Goal: Check status: Check status

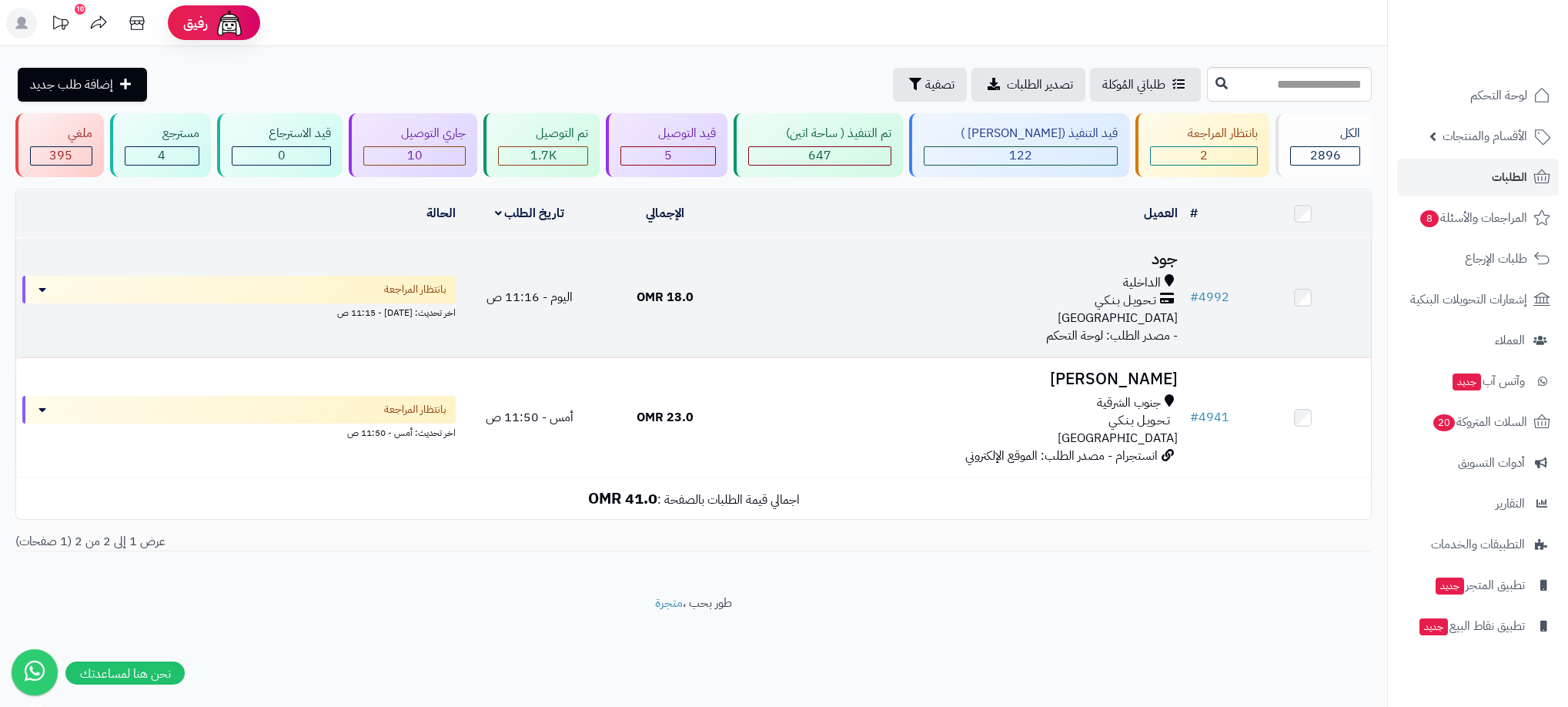
click at [1083, 286] on div "الداخلية" at bounding box center [958, 282] width 439 height 18
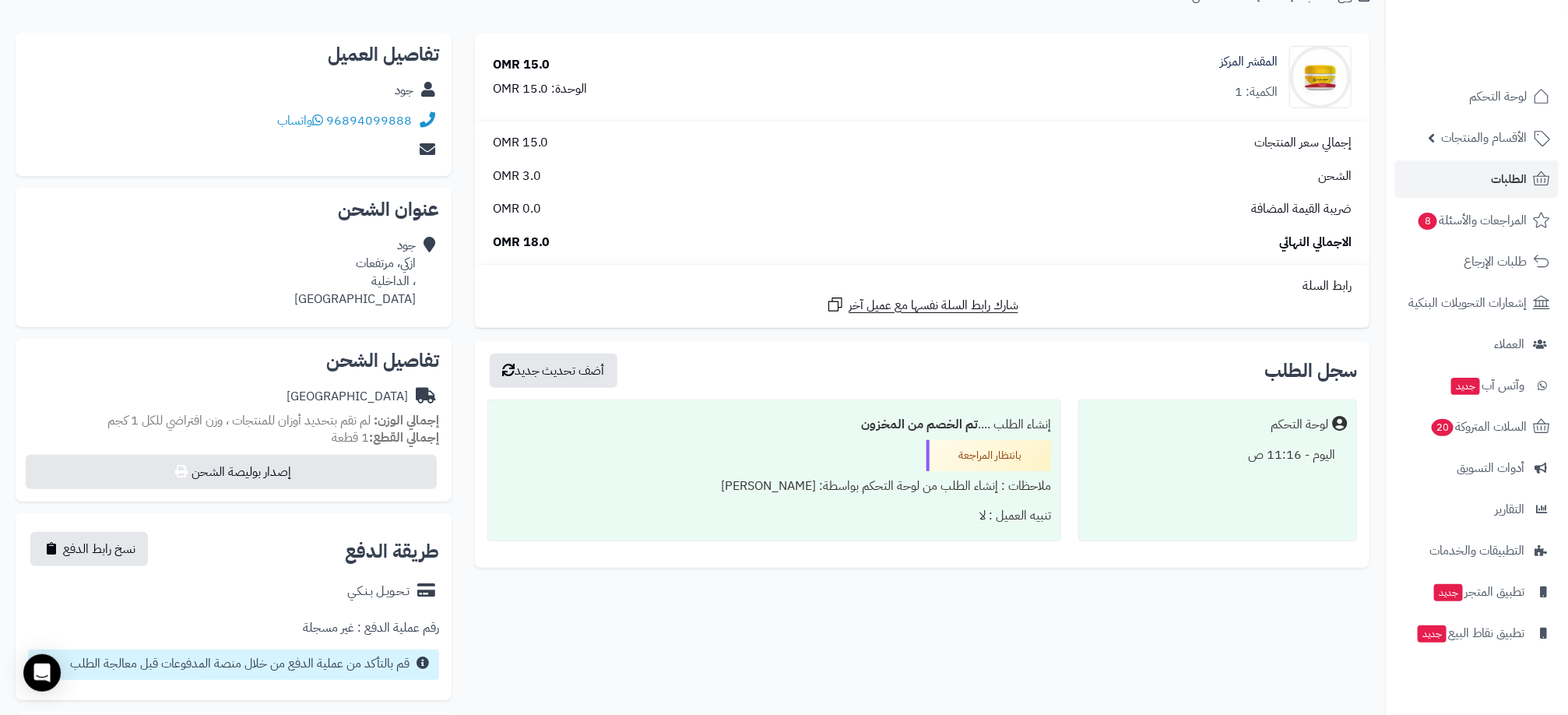
scroll to position [234, 0]
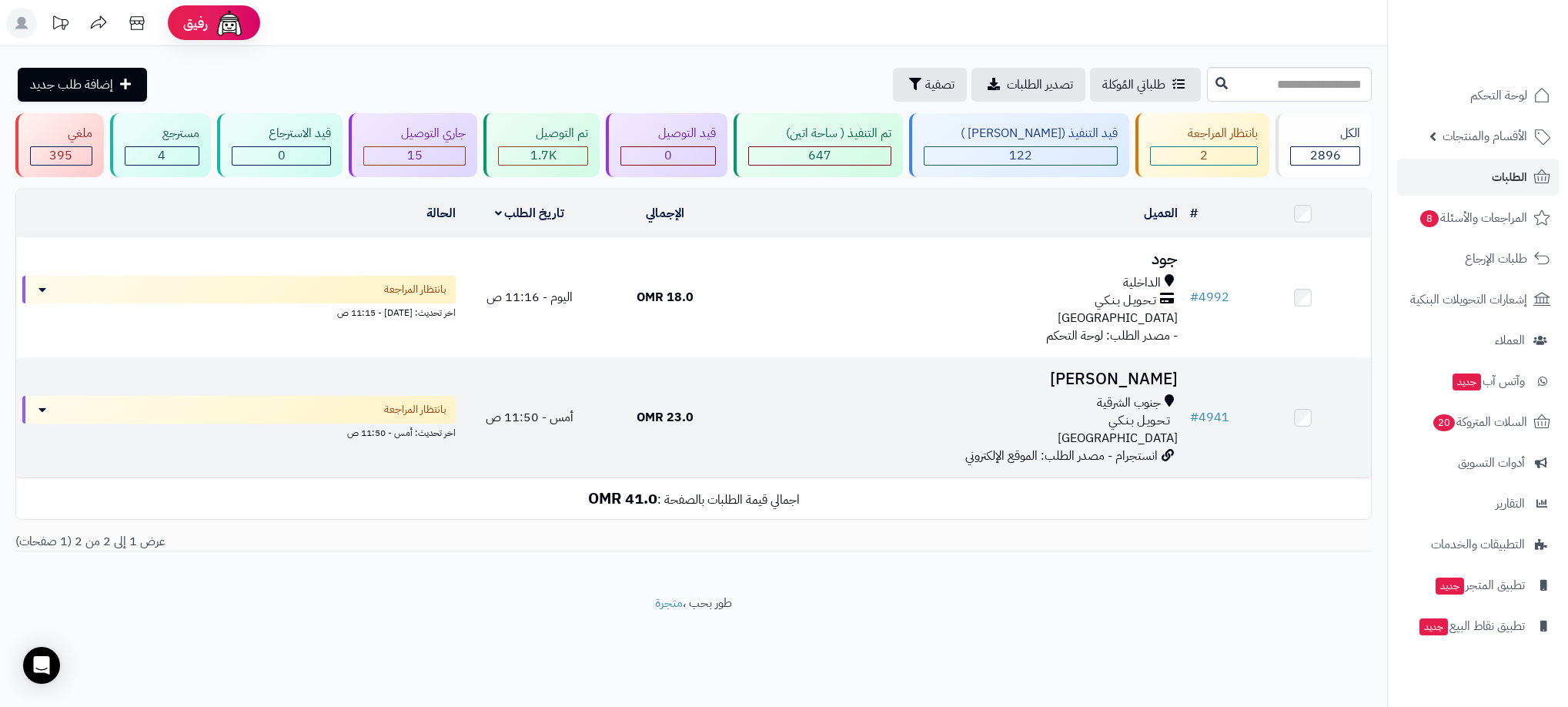
click at [966, 418] on div "تـحـويـل بـنـكـي" at bounding box center [958, 421] width 439 height 18
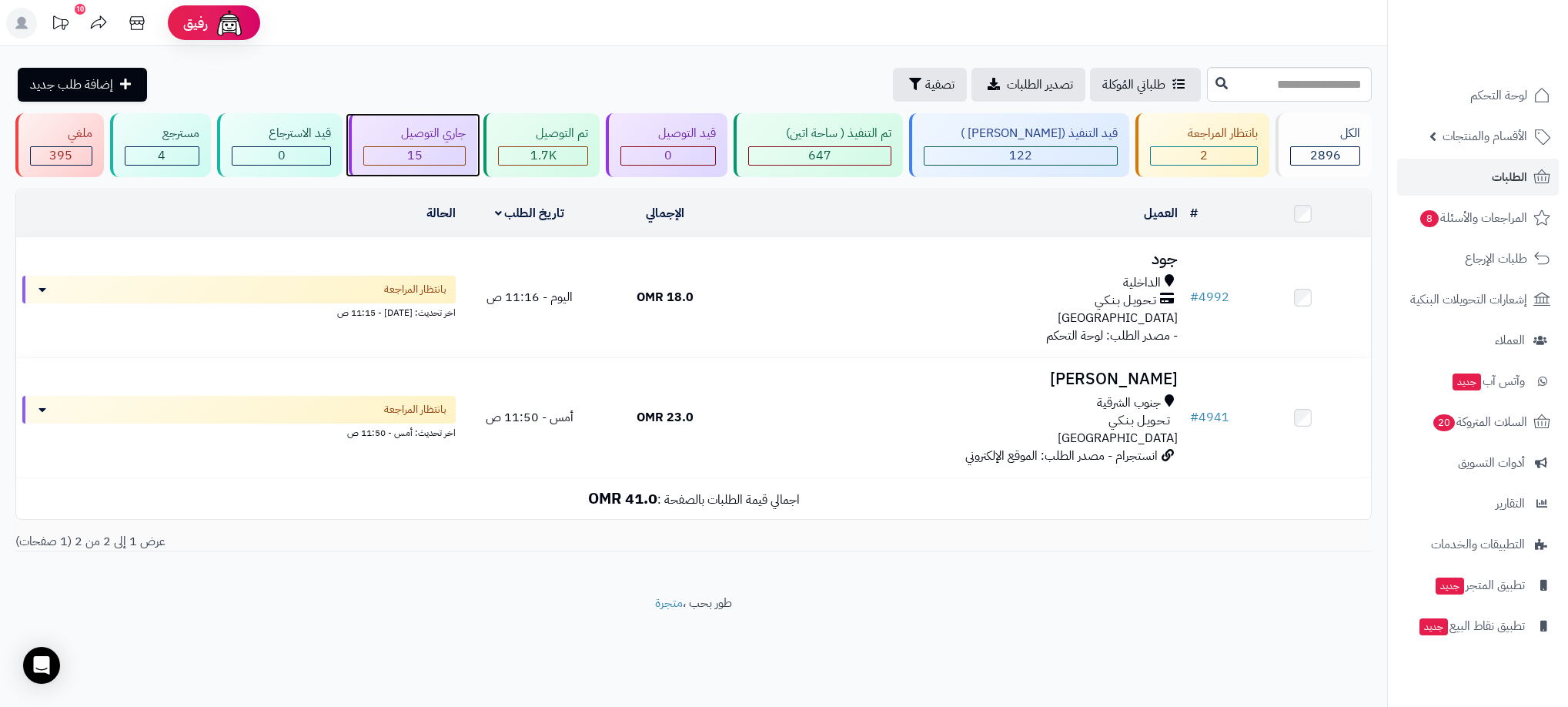
click at [418, 144] on div "جاري التوصيل 15" at bounding box center [413, 145] width 129 height 64
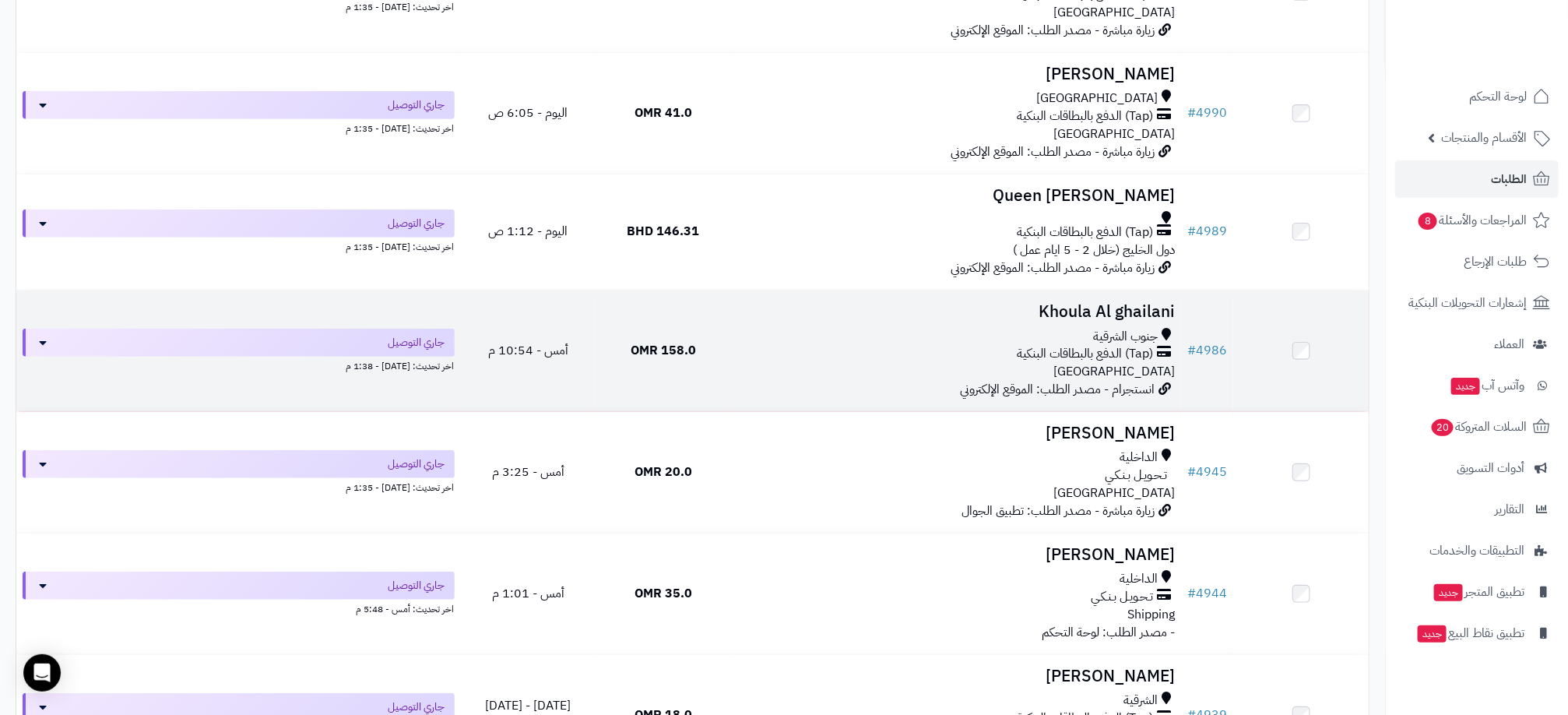
scroll to position [350, 0]
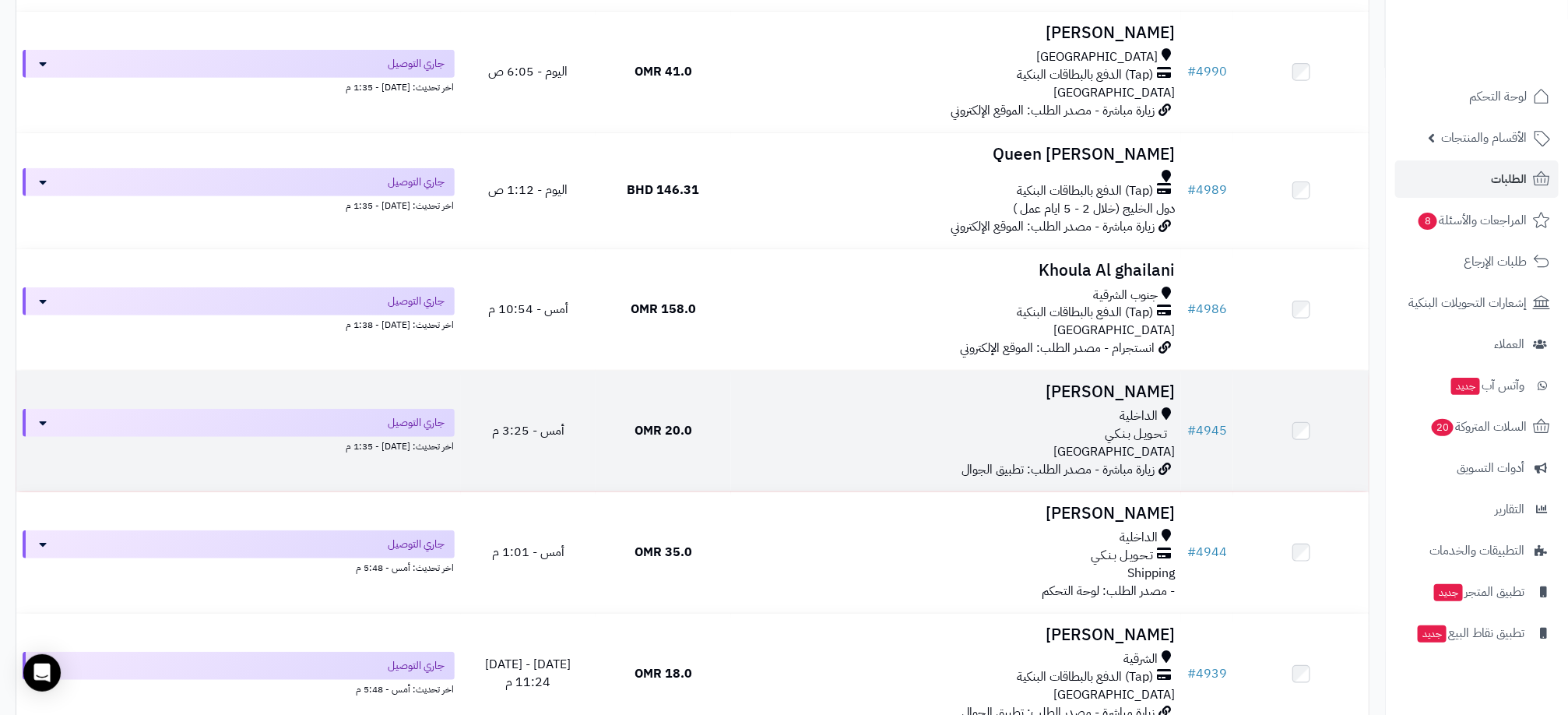
click at [829, 423] on div "الداخلية" at bounding box center [956, 416] width 437 height 18
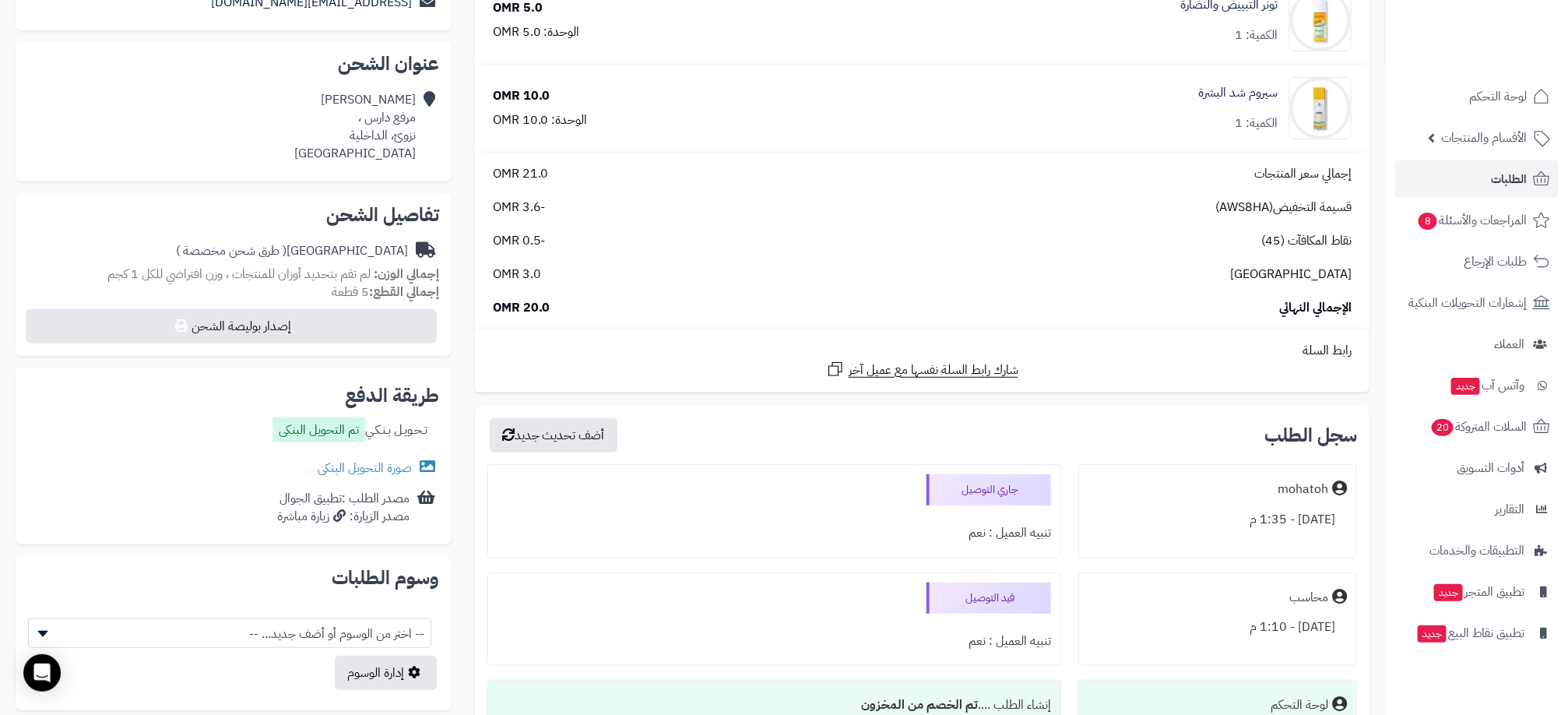
scroll to position [467, 0]
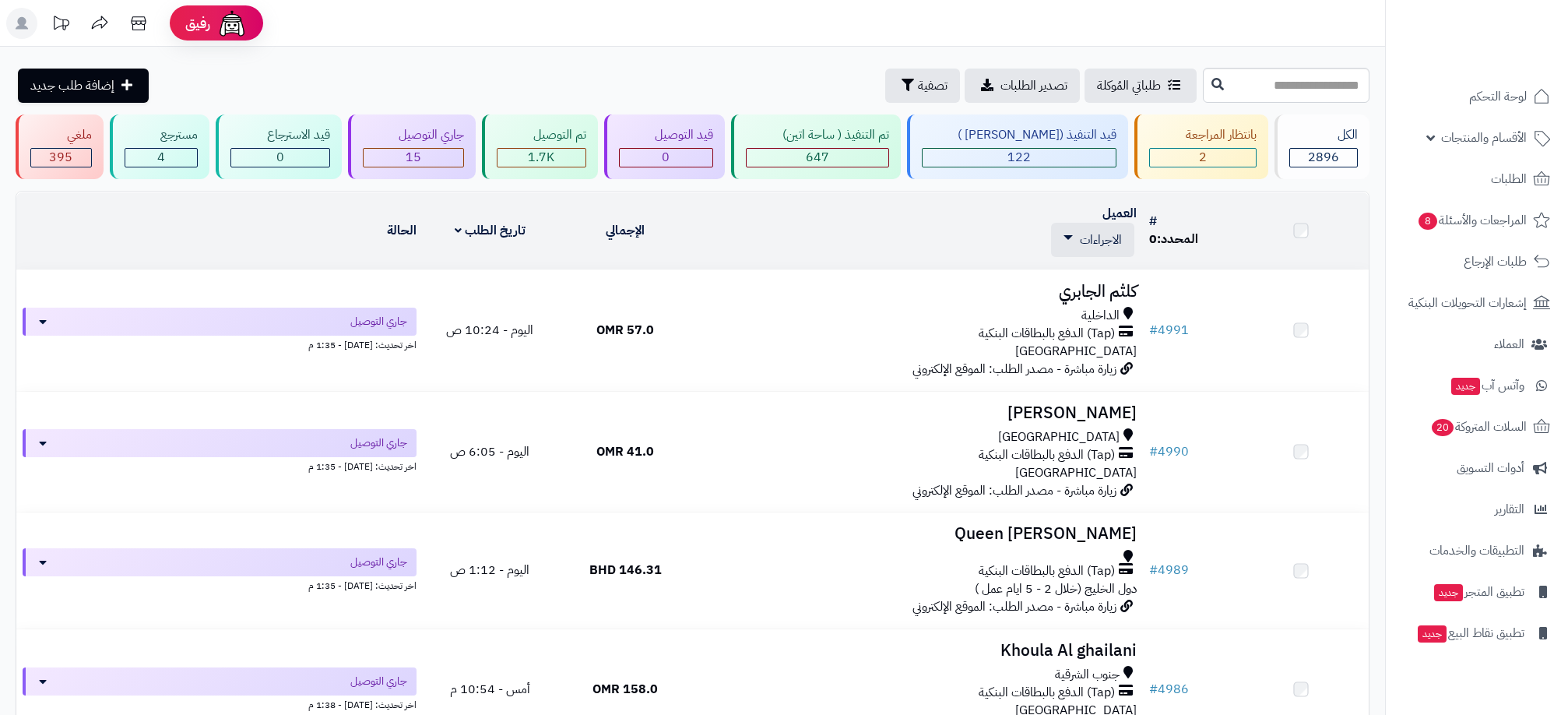
scroll to position [350, 0]
